Goal: Find specific page/section: Find specific page/section

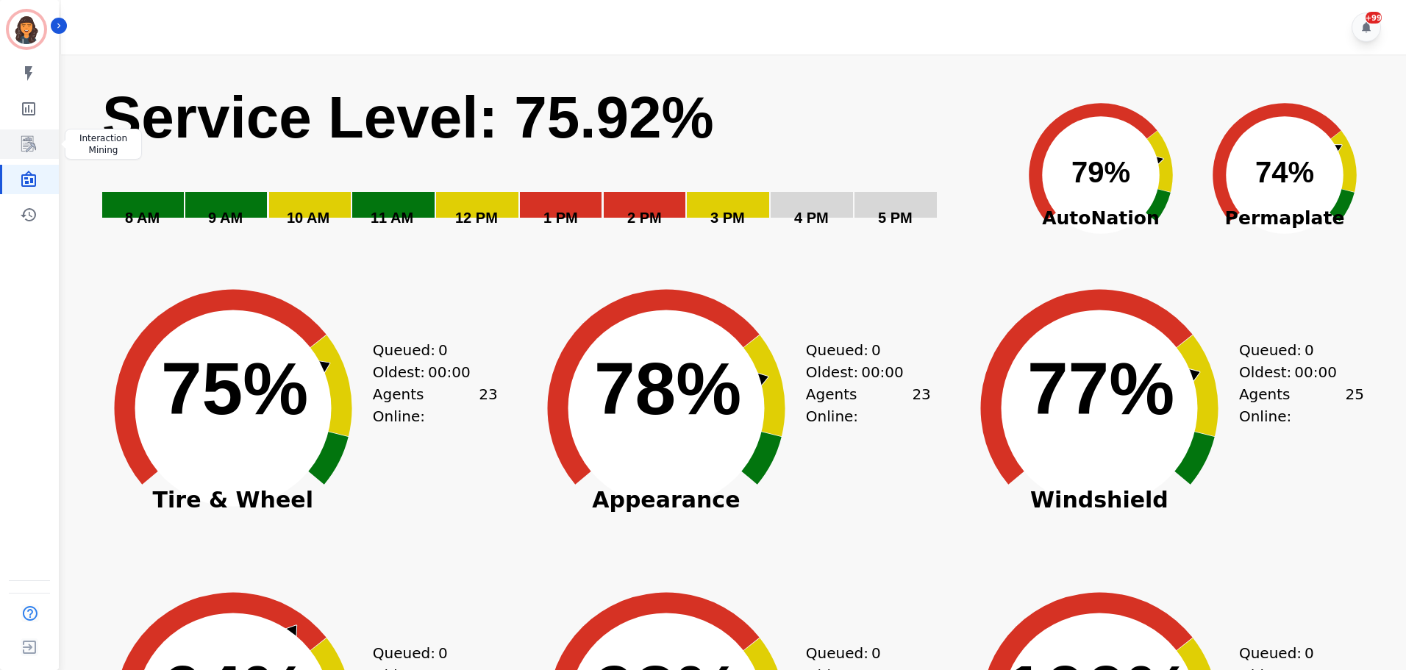
click at [32, 140] on icon "Sidebar" at bounding box center [29, 144] width 18 height 18
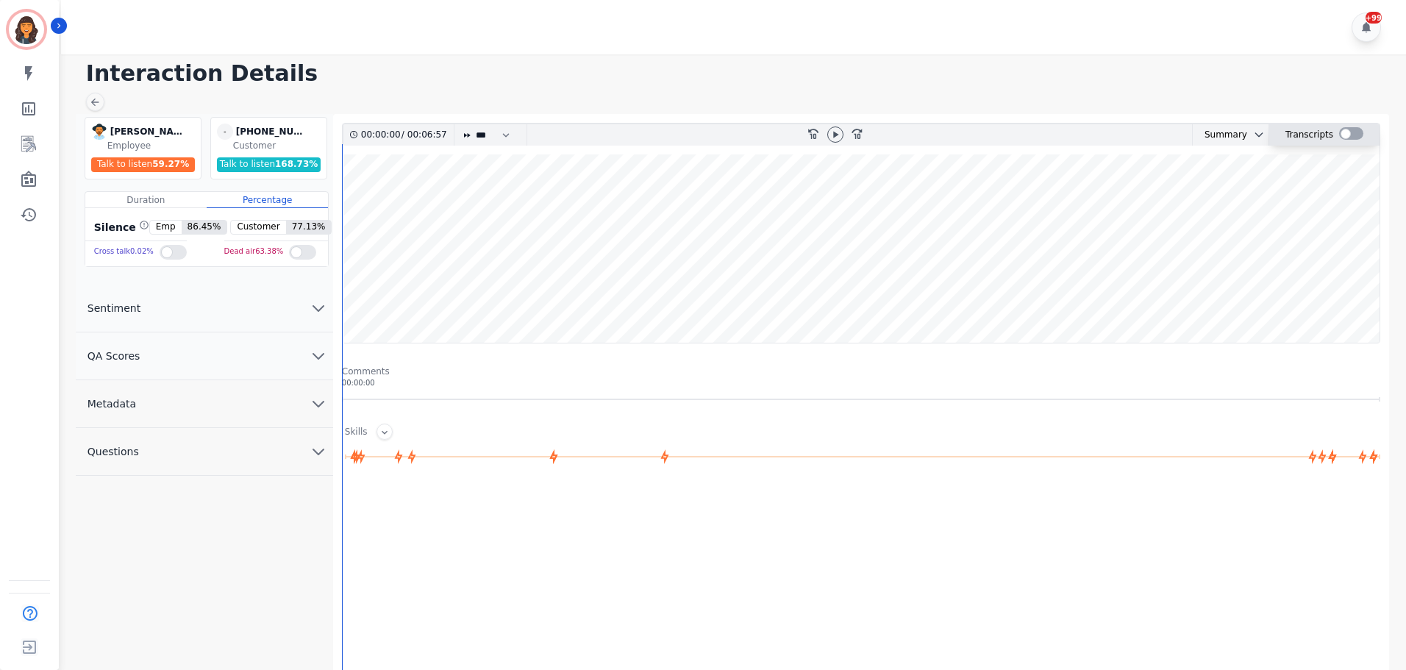
click at [1355, 135] on div at bounding box center [1351, 133] width 24 height 13
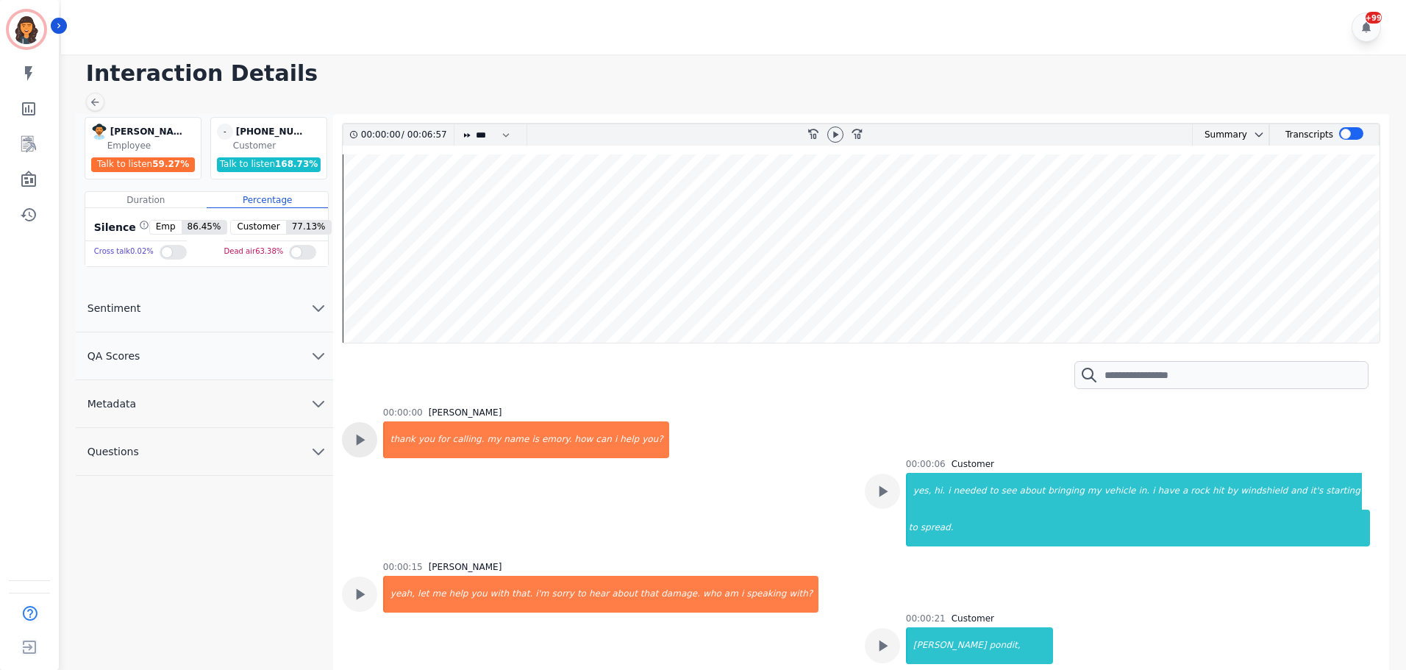
click at [361, 442] on icon at bounding box center [360, 440] width 9 height 11
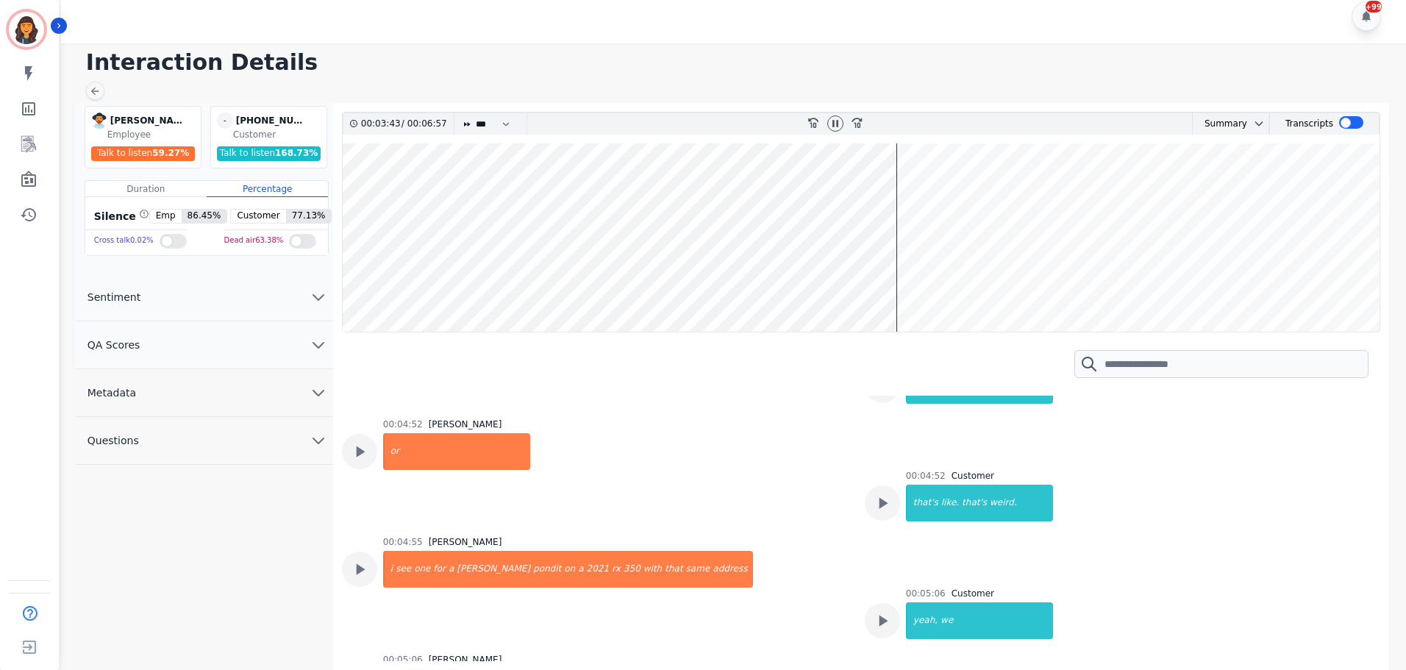
scroll to position [1423, 0]
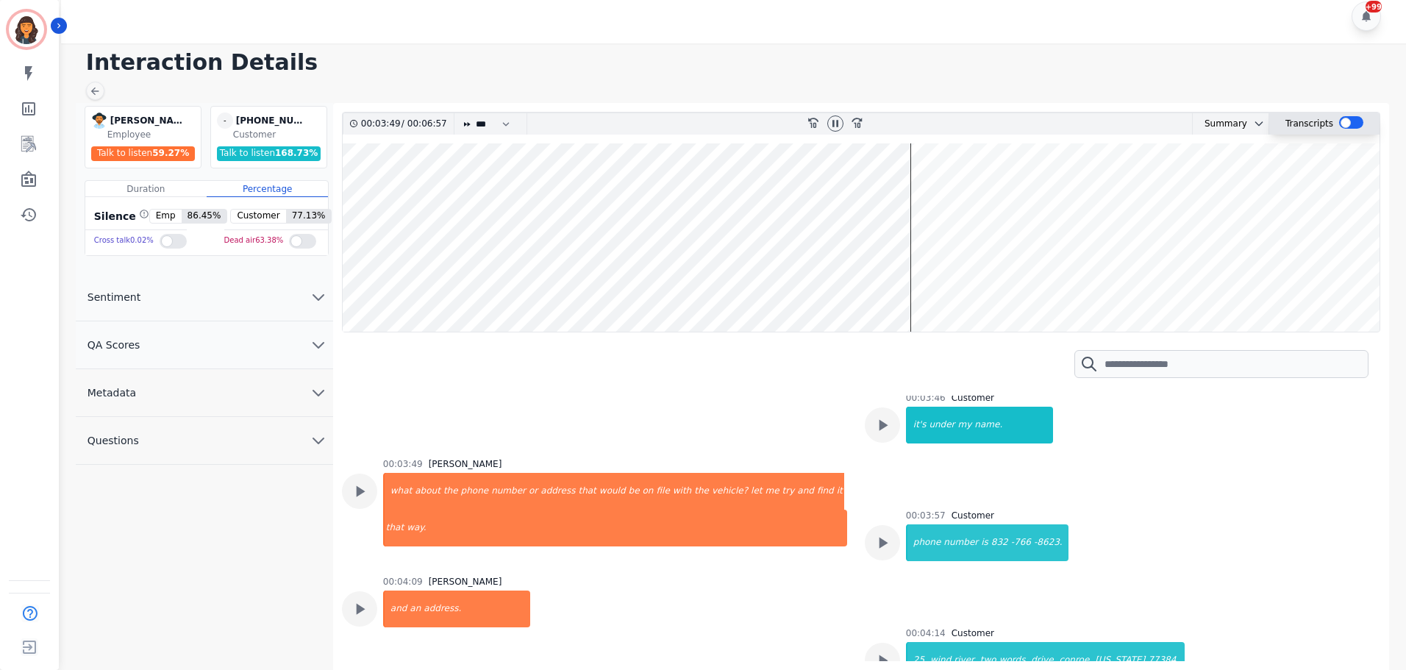
click at [1339, 123] on div at bounding box center [1351, 122] width 24 height 13
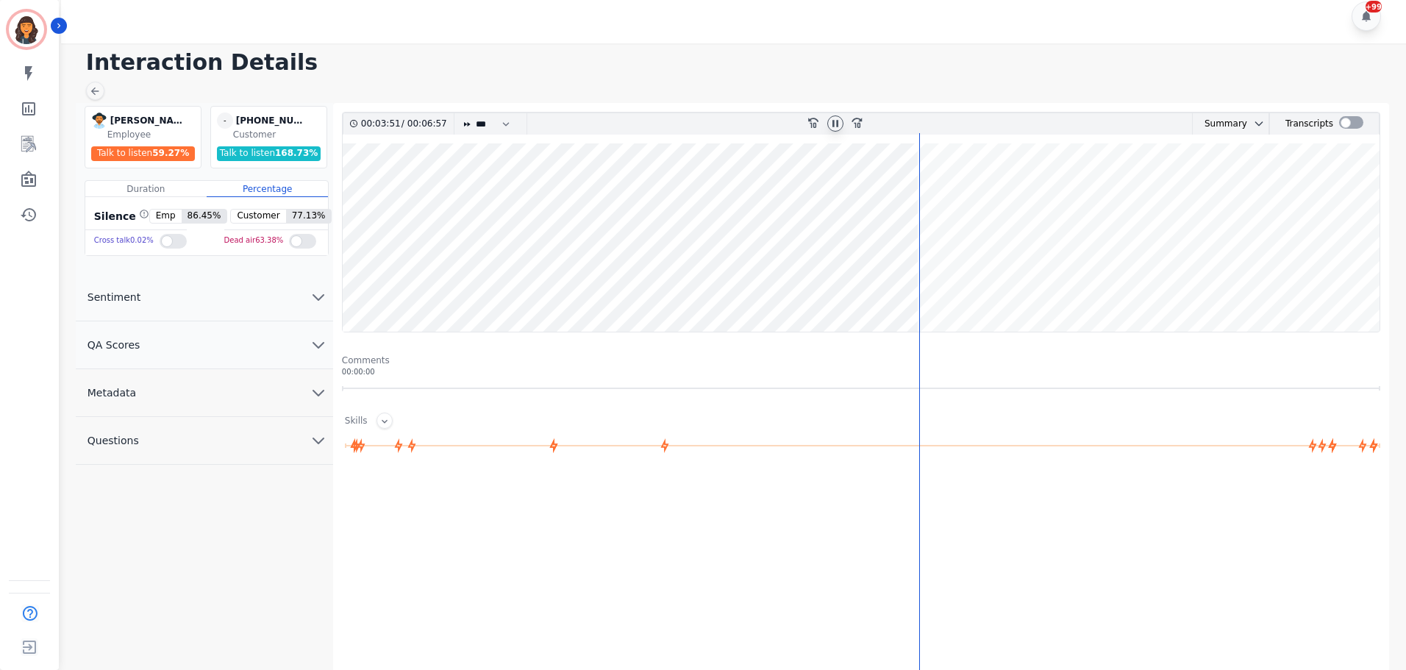
click at [835, 128] on icon at bounding box center [835, 124] width 12 height 12
